Goal: Complete application form

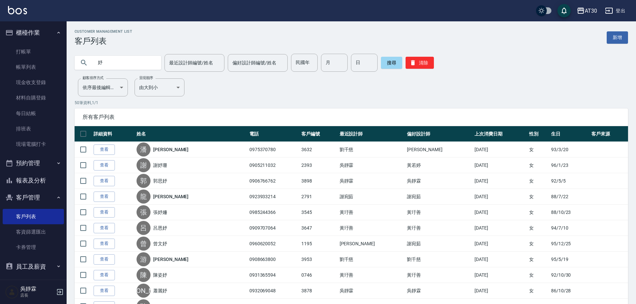
drag, startPoint x: 132, startPoint y: 63, endPoint x: 87, endPoint y: 67, distance: 45.2
click at [87, 67] on div "妤" at bounding box center [118, 63] width 87 height 14
click at [303, 63] on input "民國年" at bounding box center [304, 63] width 27 height 18
type input "86"
type input "09"
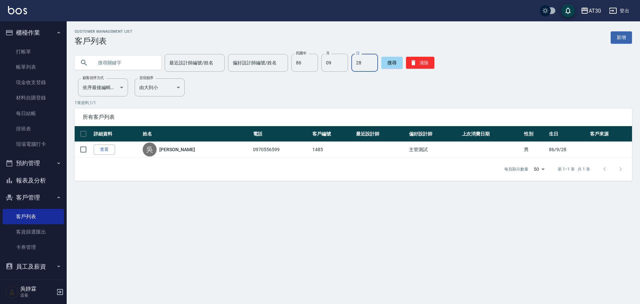
click at [364, 69] on input "28" at bounding box center [364, 63] width 27 height 18
type input "25"
click at [302, 63] on input "86" at bounding box center [304, 63] width 27 height 18
type input "89"
type input "10"
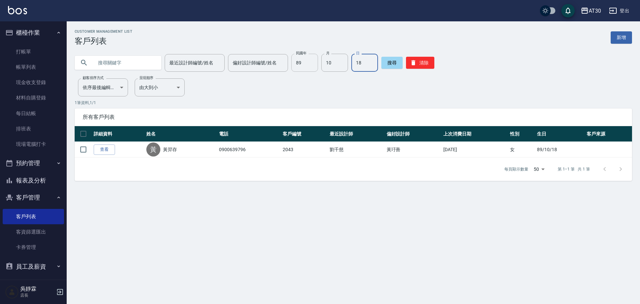
type input "18"
